Goal: Information Seeking & Learning: Learn about a topic

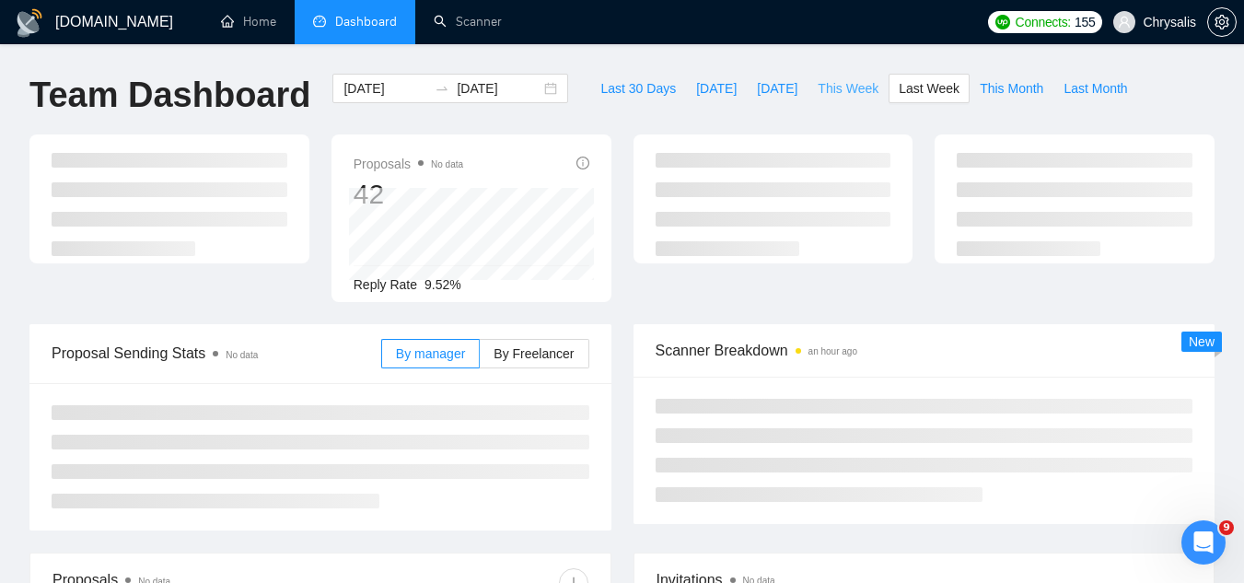
click at [825, 92] on span "This Week" at bounding box center [848, 88] width 61 height 20
type input "[DATE]"
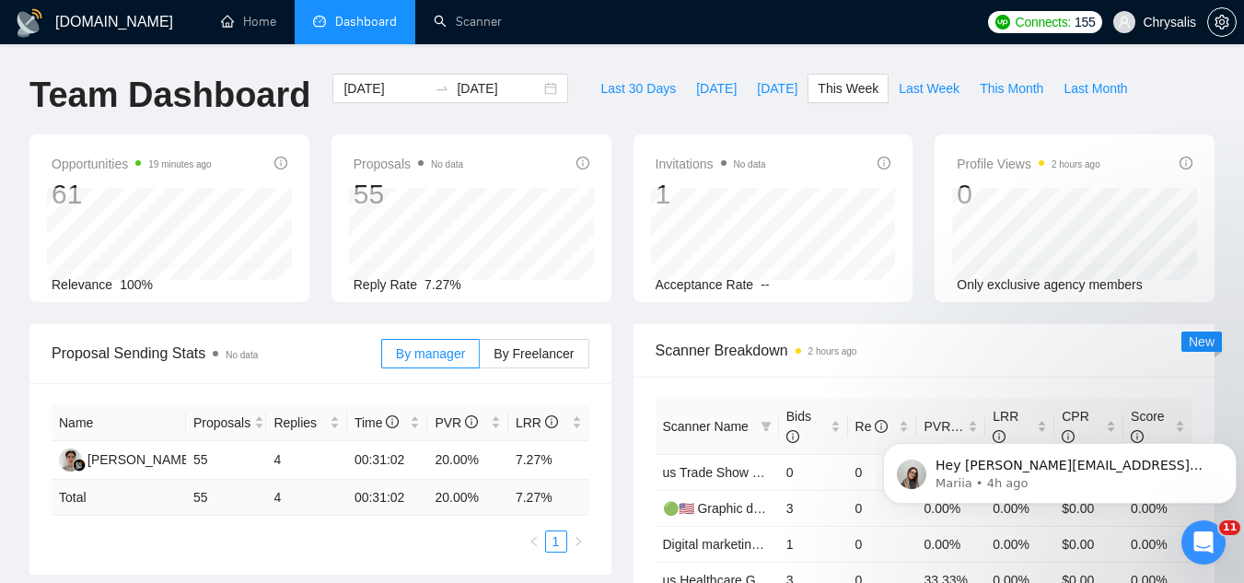
click at [1160, 22] on span "Chrysalis" at bounding box center [1169, 22] width 53 height 0
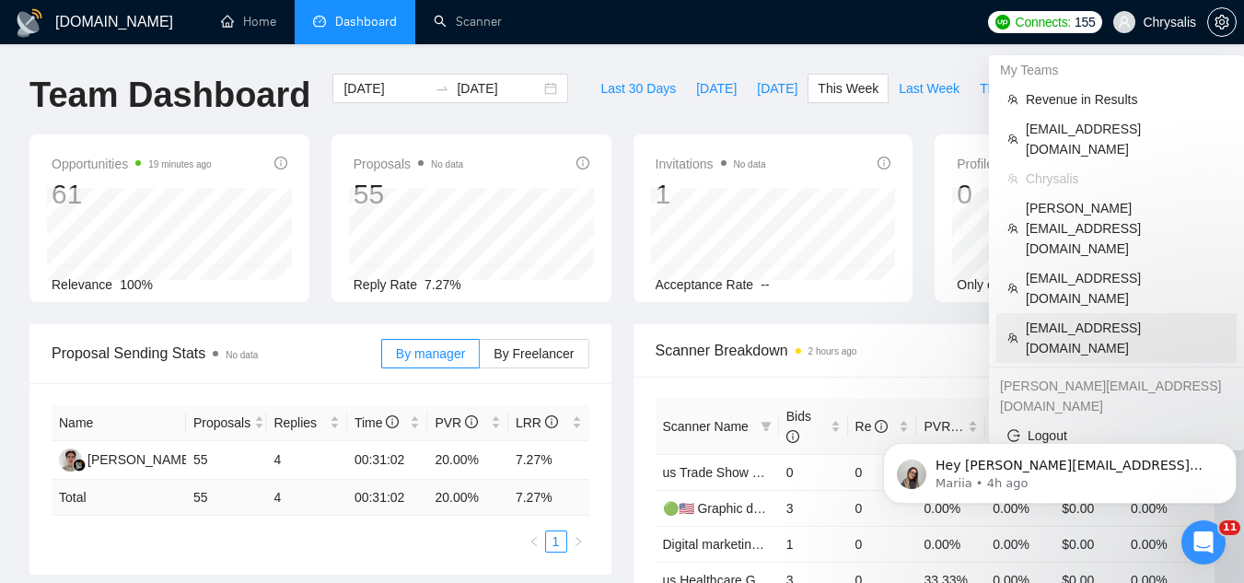
click at [1083, 318] on span "[EMAIL_ADDRESS][DOMAIN_NAME]" at bounding box center [1126, 338] width 200 height 41
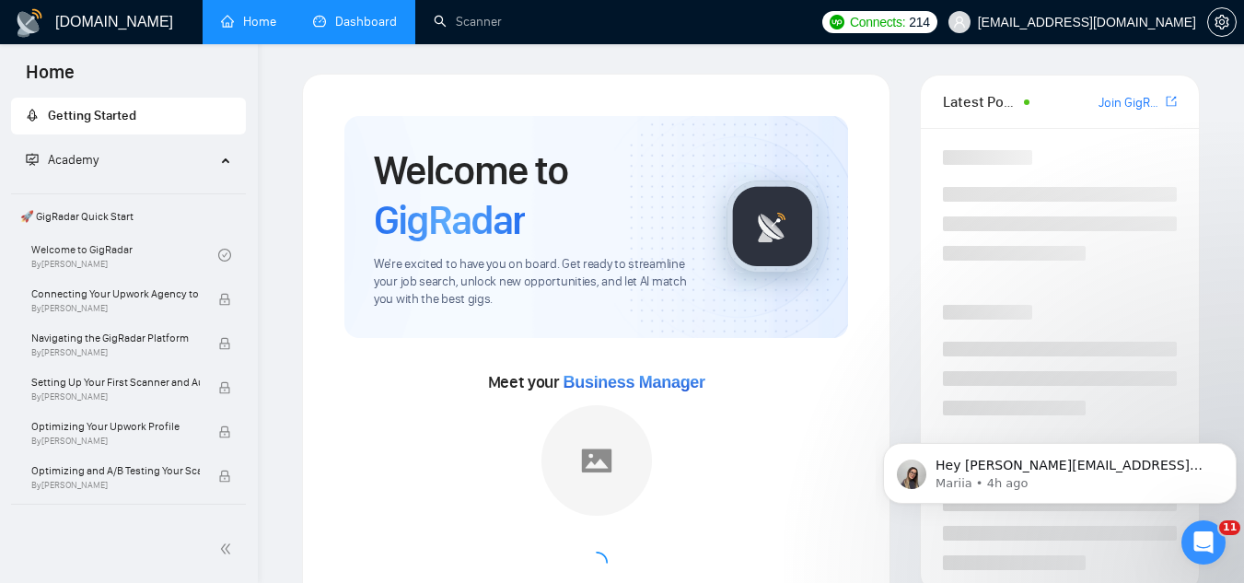
click at [369, 20] on link "Dashboard" at bounding box center [355, 22] width 84 height 16
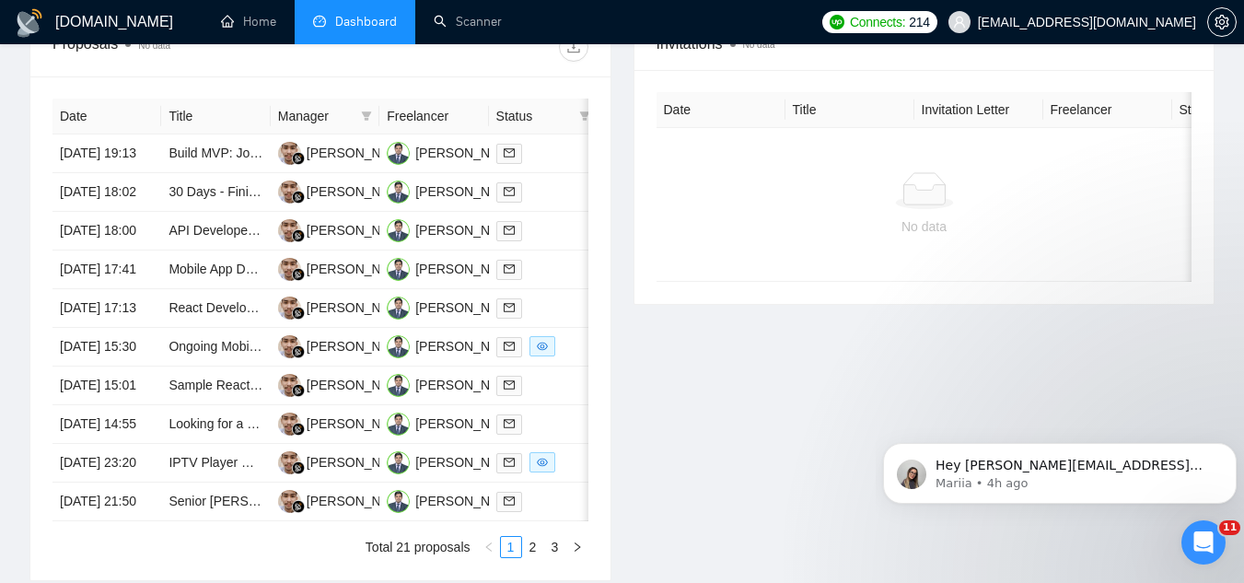
scroll to position [737, 0]
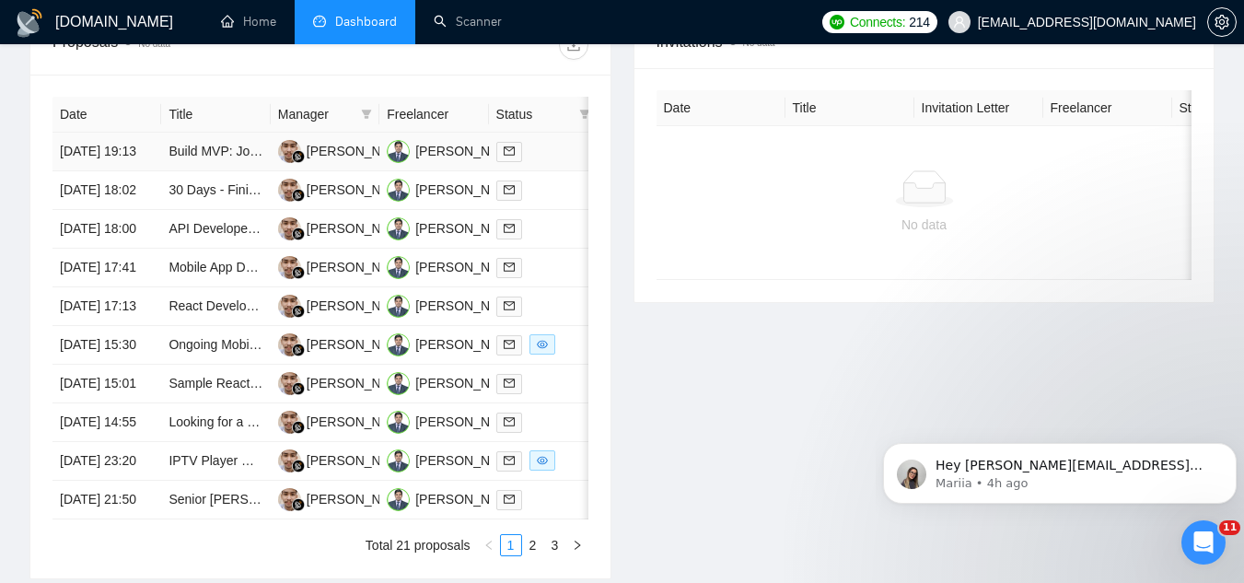
click at [228, 171] on td "Build MVP: JotForm-Style Form Builder + Property Map Module (Fastify, Puppeteer…" at bounding box center [215, 152] width 109 height 39
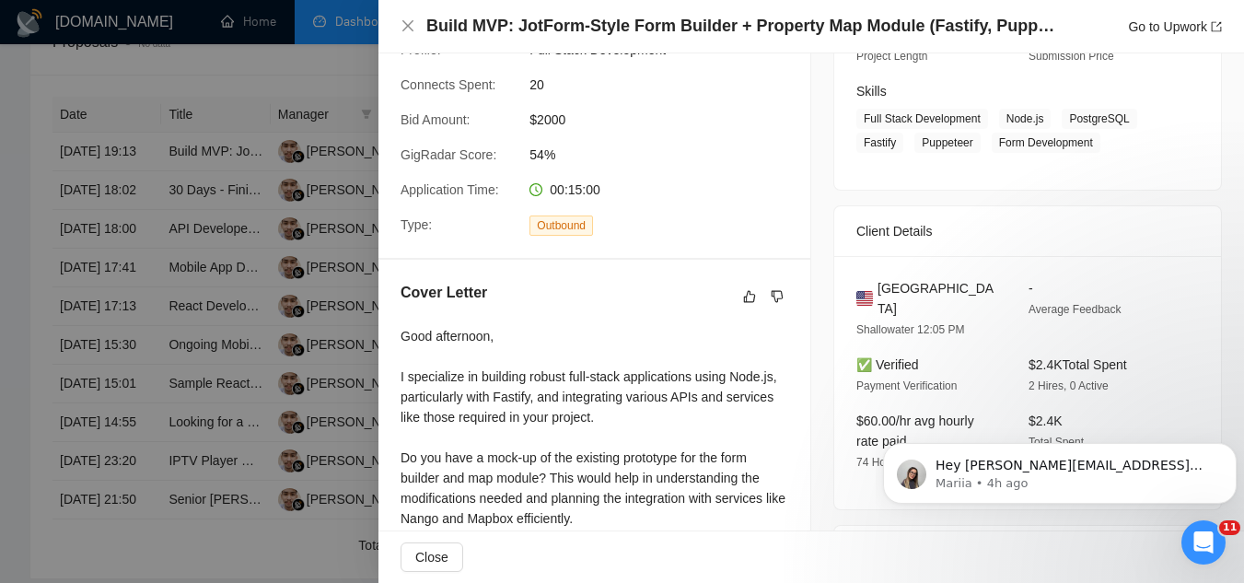
scroll to position [368, 0]
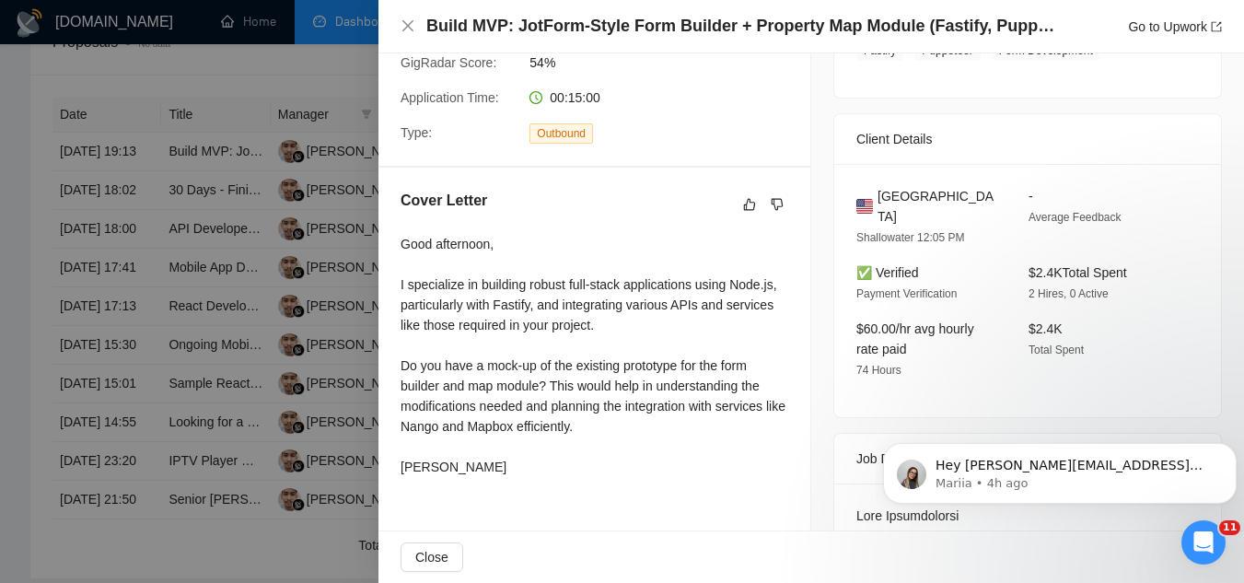
click at [343, 76] on div at bounding box center [622, 291] width 1244 height 583
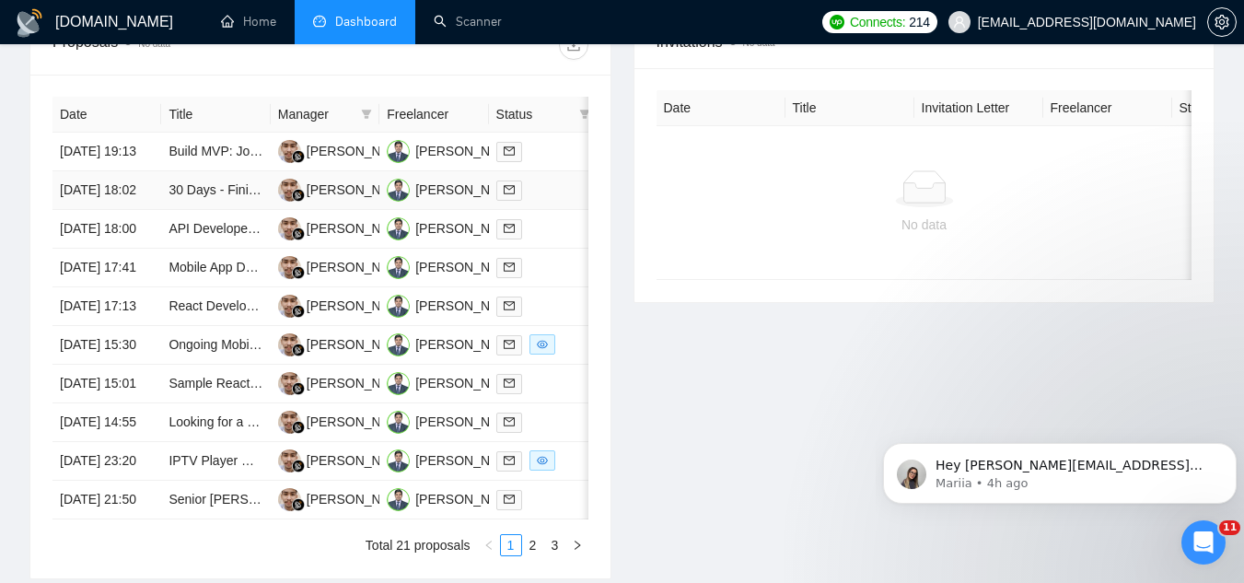
click at [214, 210] on td "30 Days - Finish NextJS fitness app with me" at bounding box center [215, 190] width 109 height 39
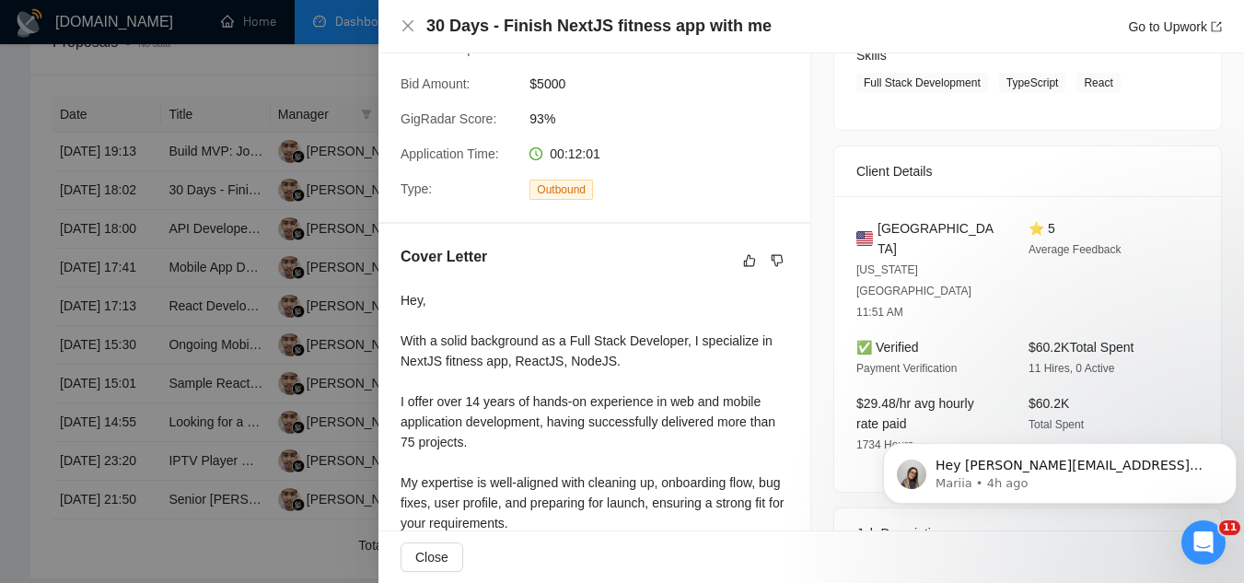
scroll to position [553, 0]
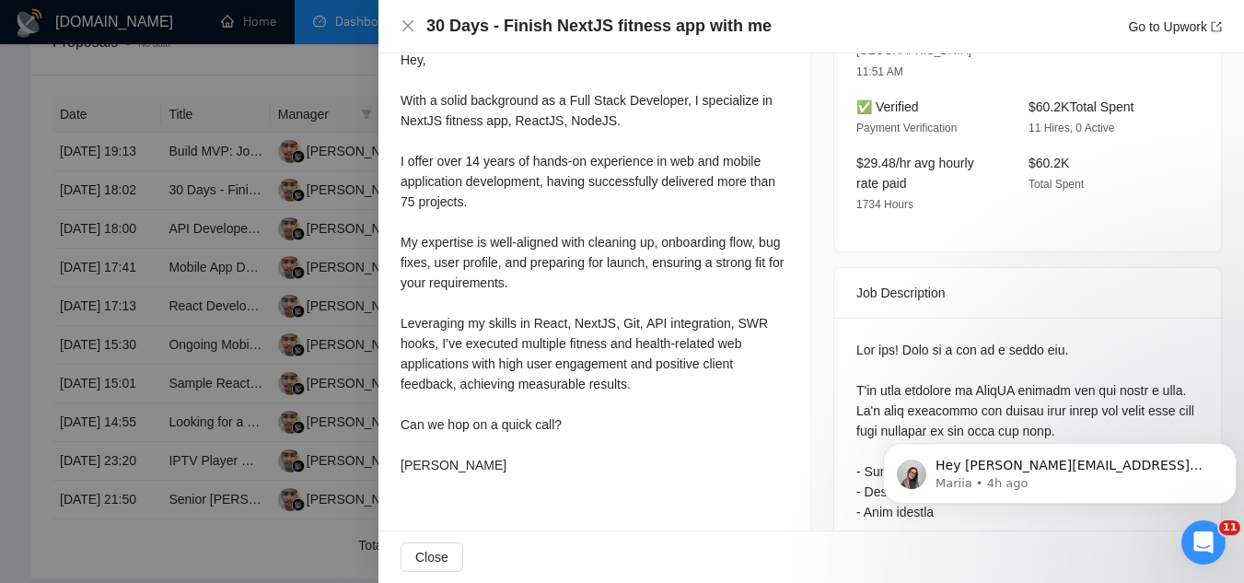
click at [262, 76] on div at bounding box center [622, 291] width 1244 height 583
